Goal: Task Accomplishment & Management: Manage account settings

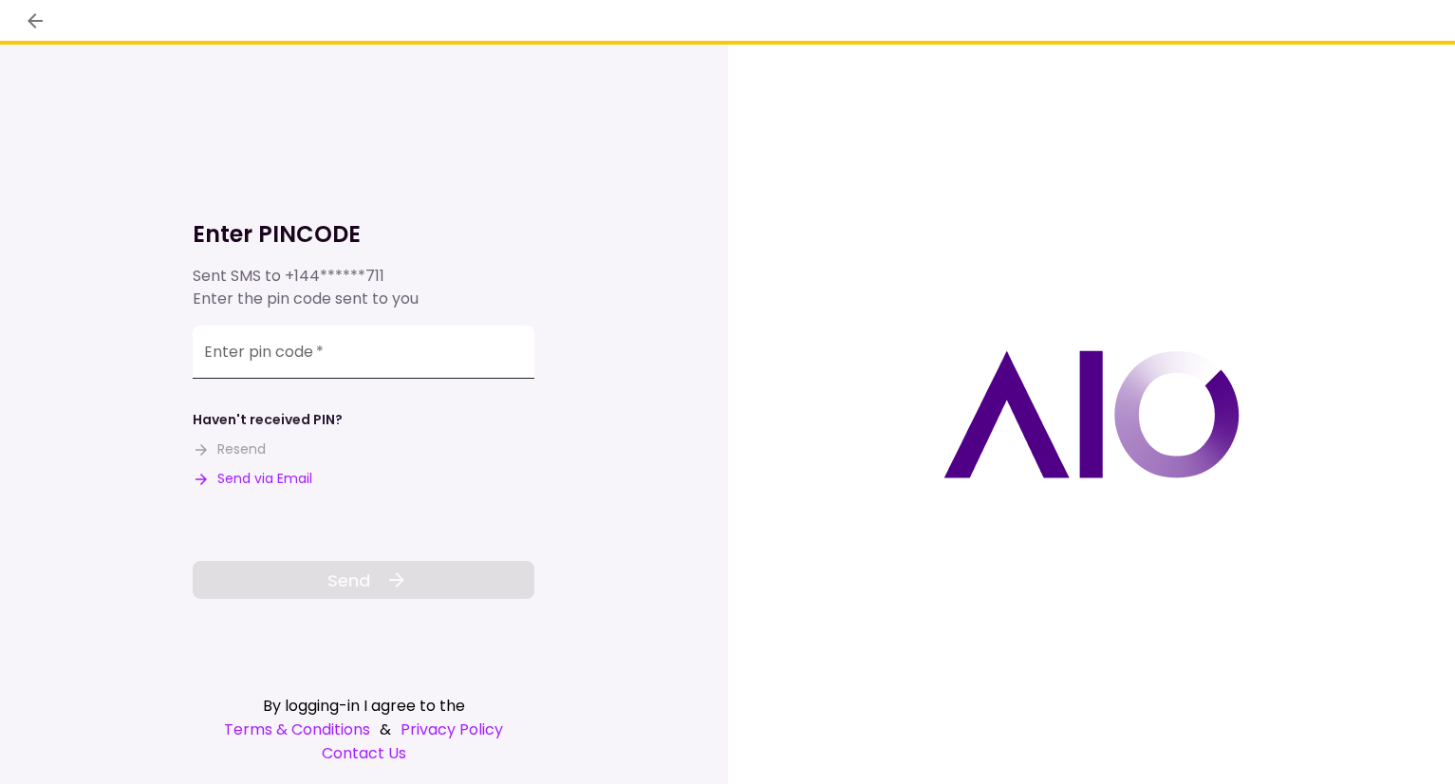
click at [286, 344] on div "Enter pin code   *" at bounding box center [364, 352] width 342 height 53
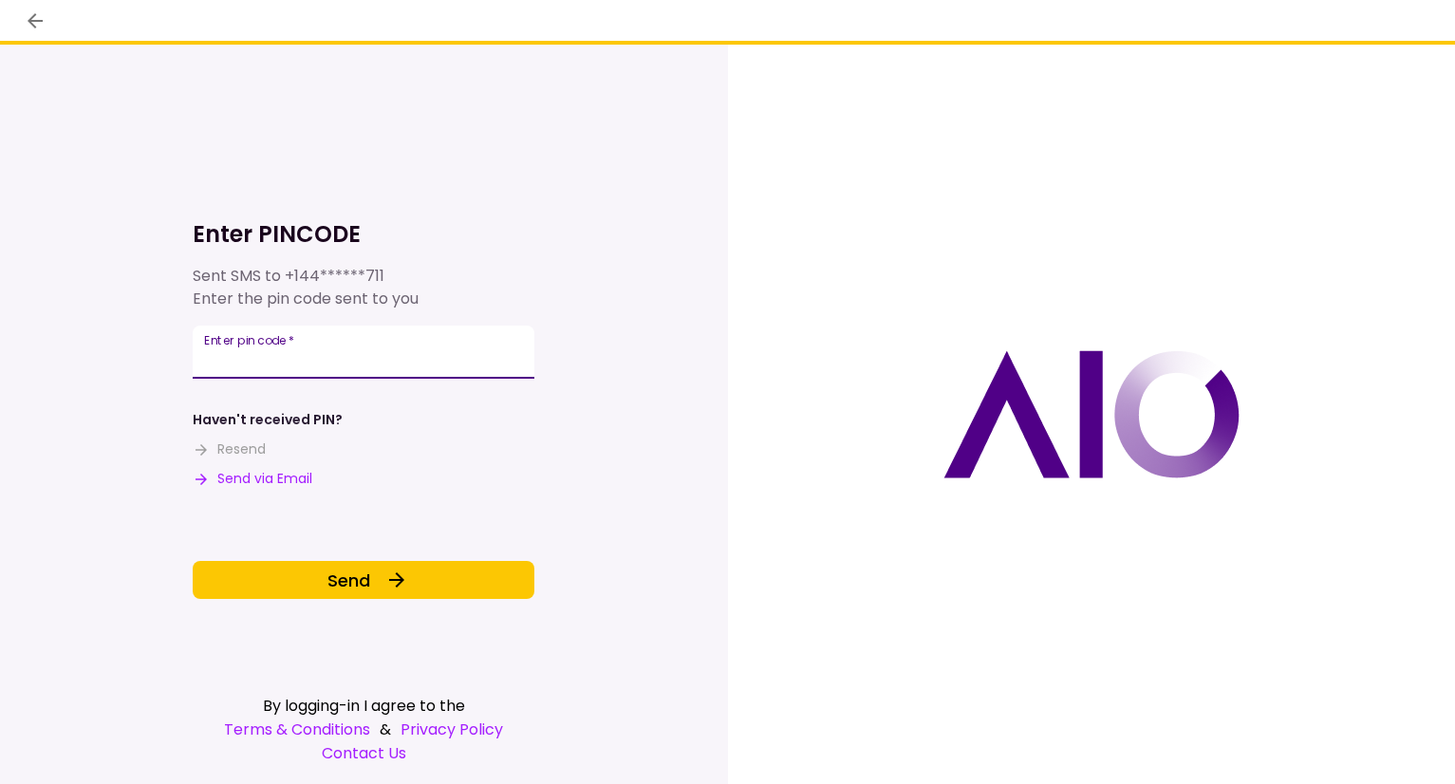
type input "******"
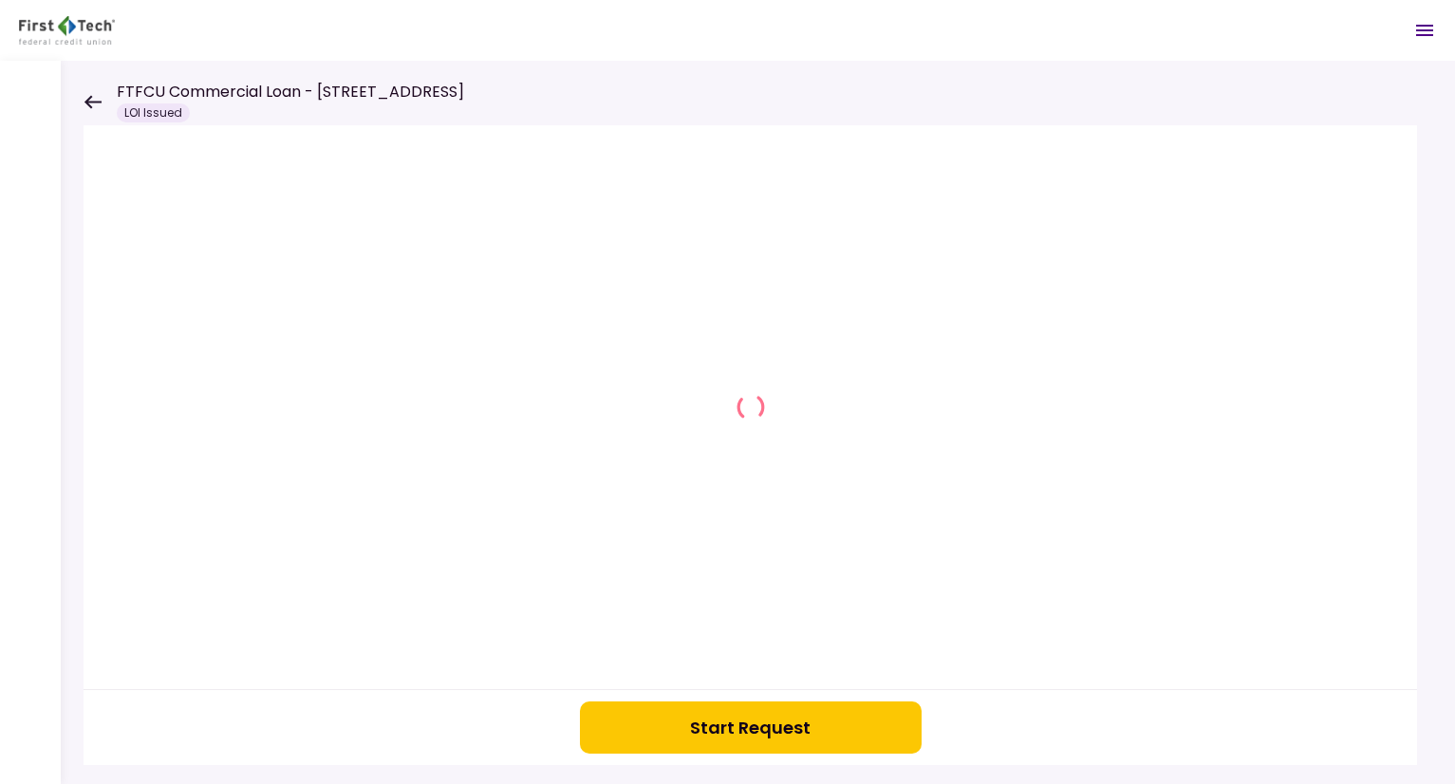
click at [85, 95] on icon at bounding box center [93, 102] width 18 height 14
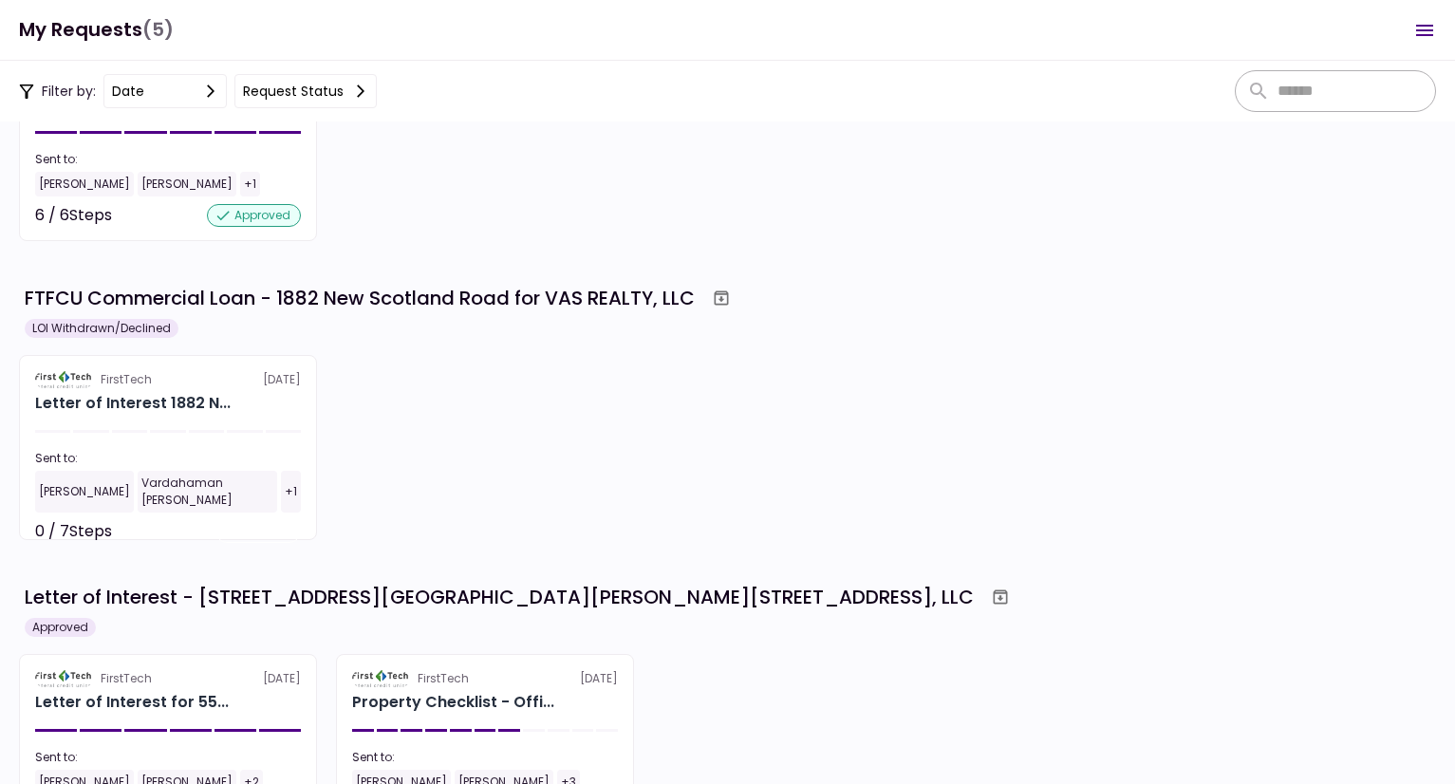
scroll to position [474, 0]
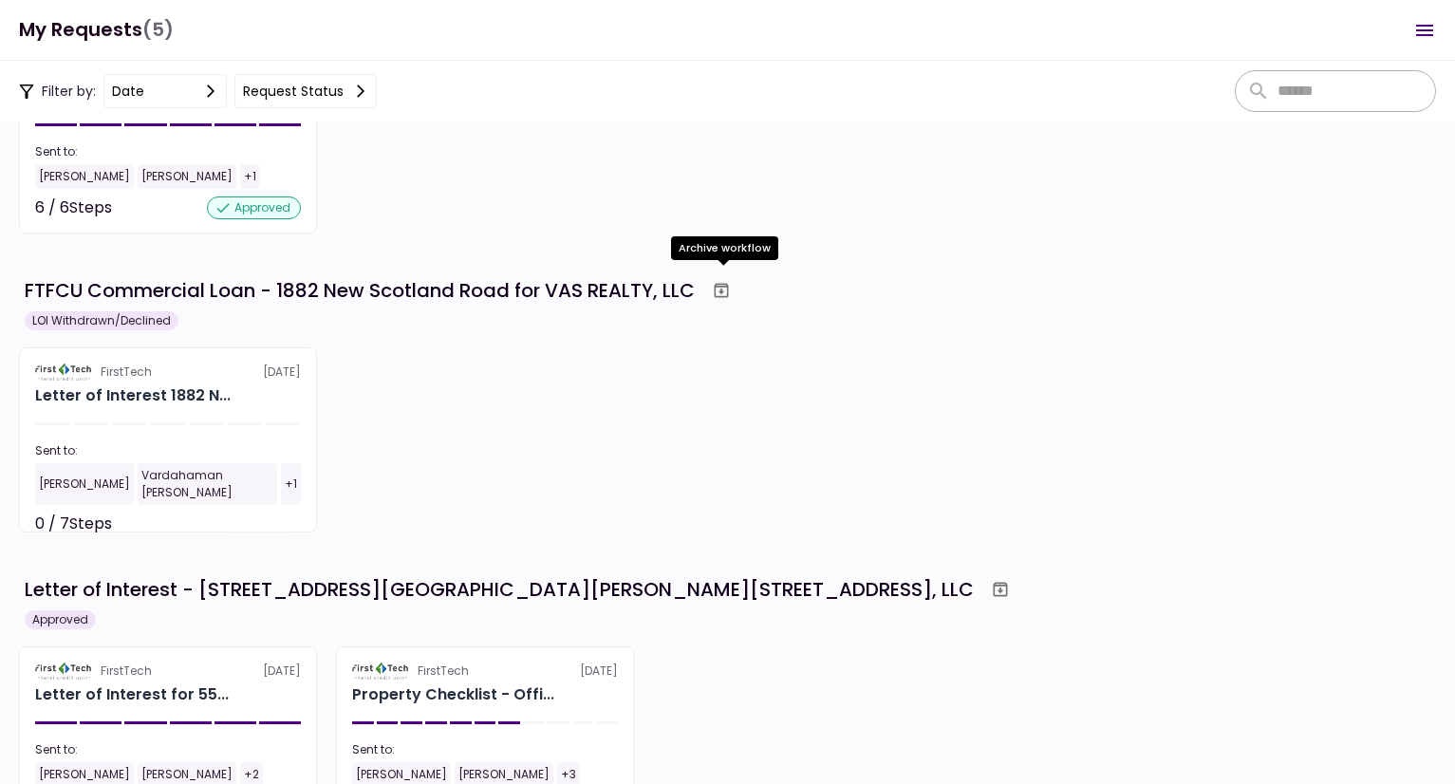
click at [723, 295] on icon "Archive workflow" at bounding box center [721, 290] width 19 height 19
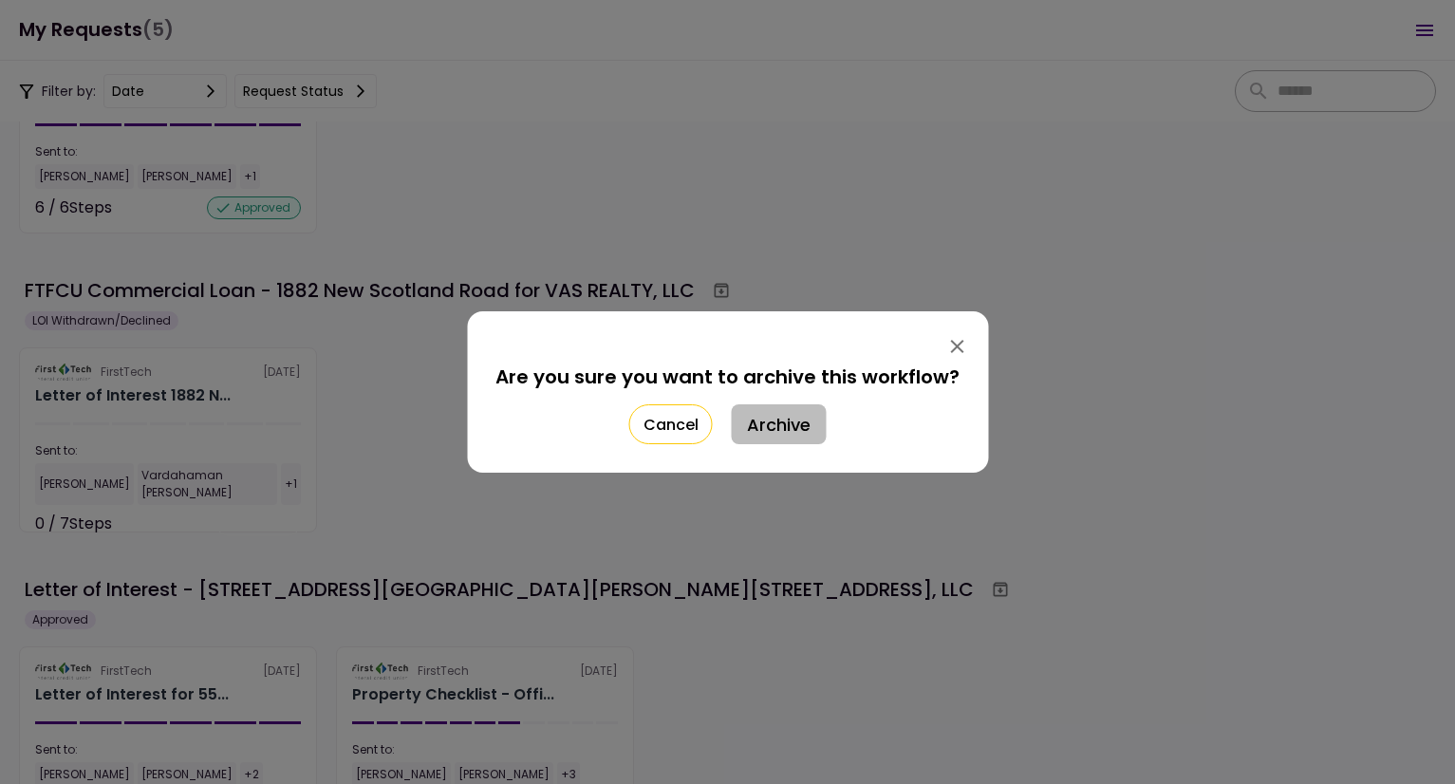
click at [774, 419] on button "Archive" at bounding box center [779, 424] width 95 height 40
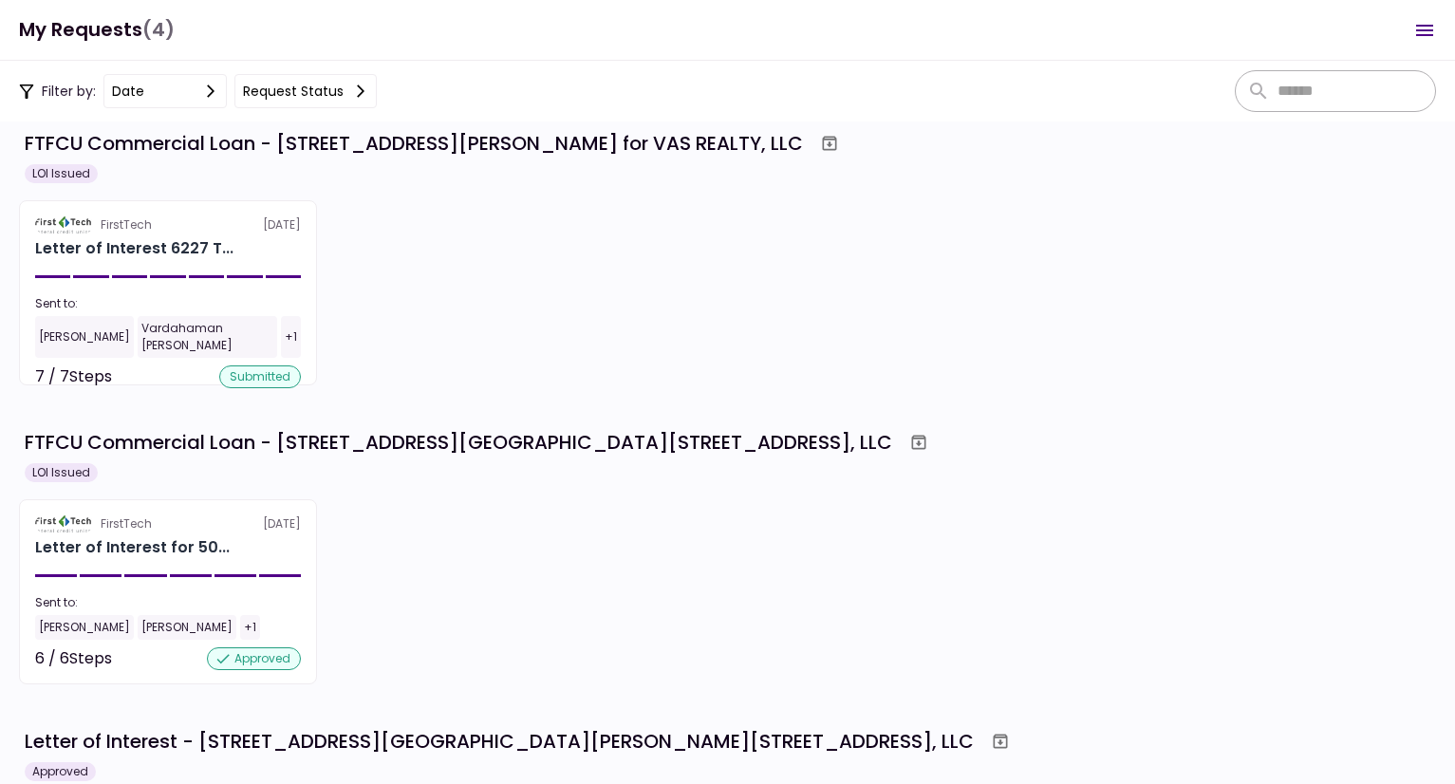
scroll to position [291, 0]
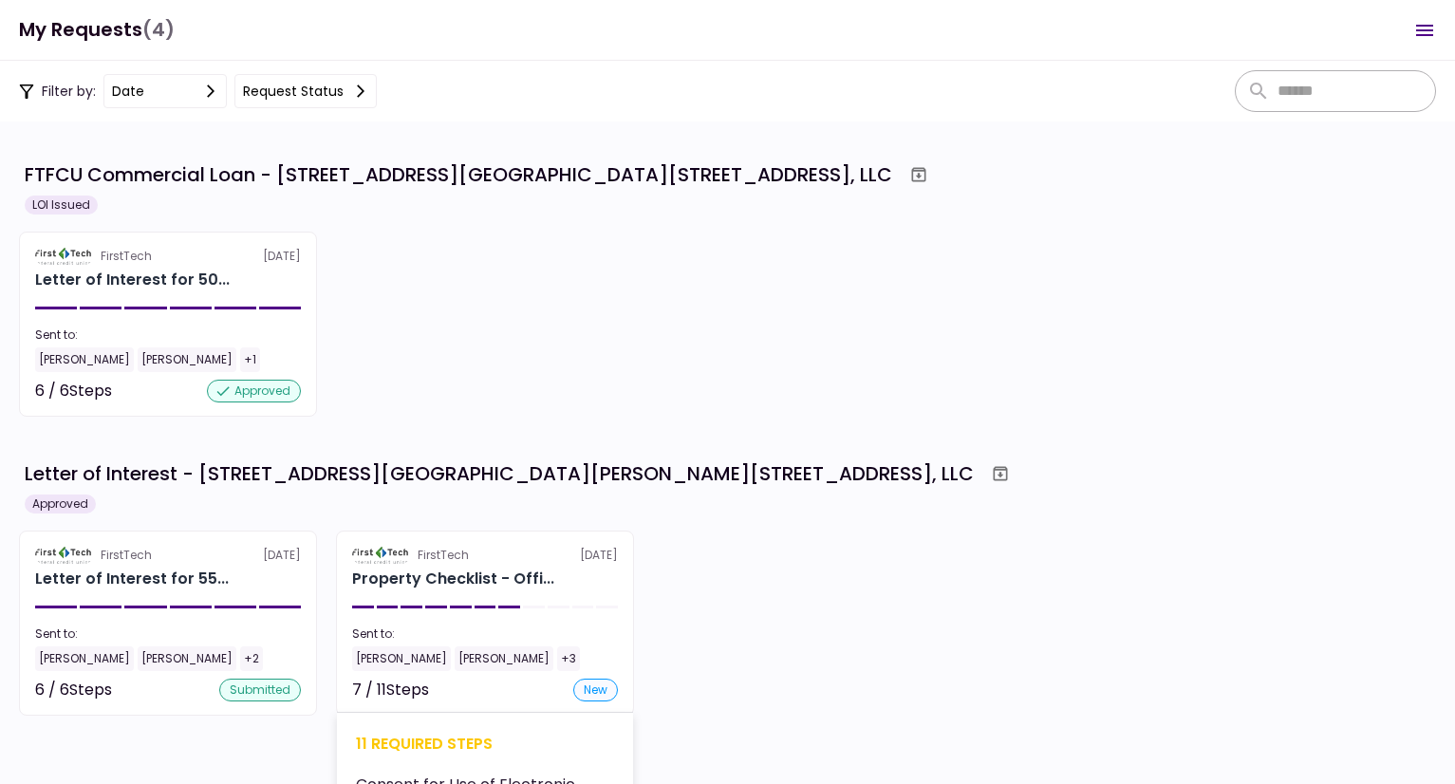
click at [481, 549] on div "FirstTech [DATE]" at bounding box center [485, 555] width 266 height 17
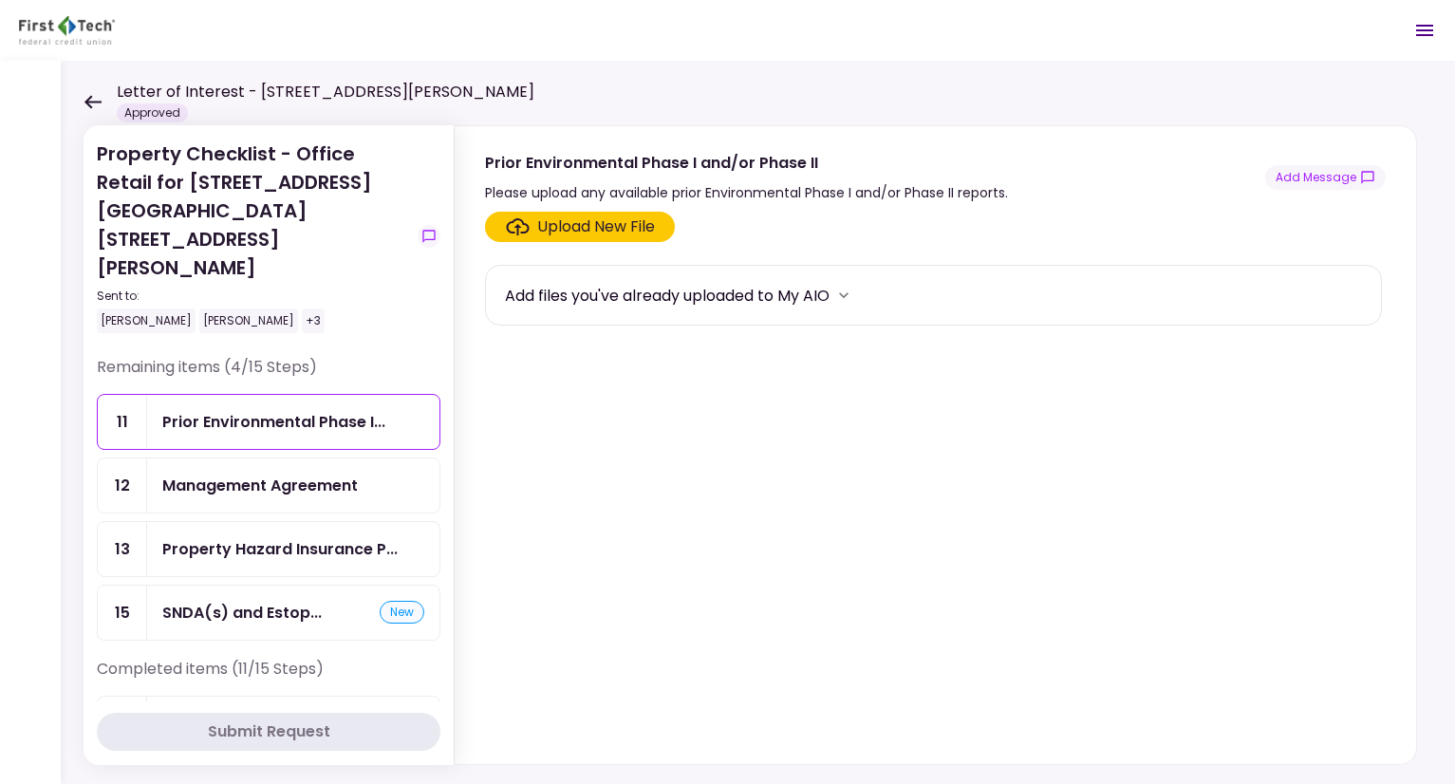
click at [242, 474] on div "Management Agreement" at bounding box center [259, 486] width 195 height 24
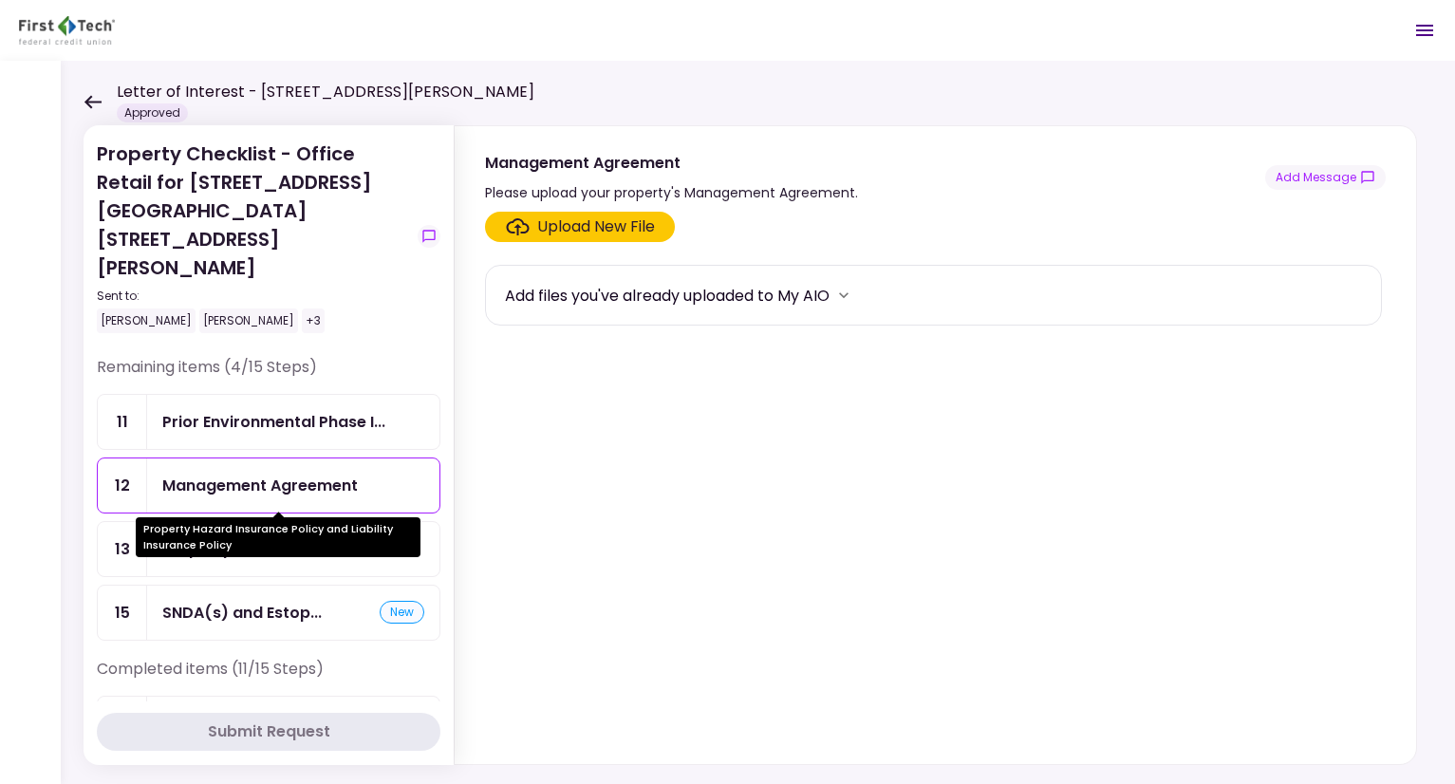
click at [283, 537] on div "Property Hazard Insurance P..." at bounding box center [279, 549] width 235 height 24
